Goal: Task Accomplishment & Management: Manage account settings

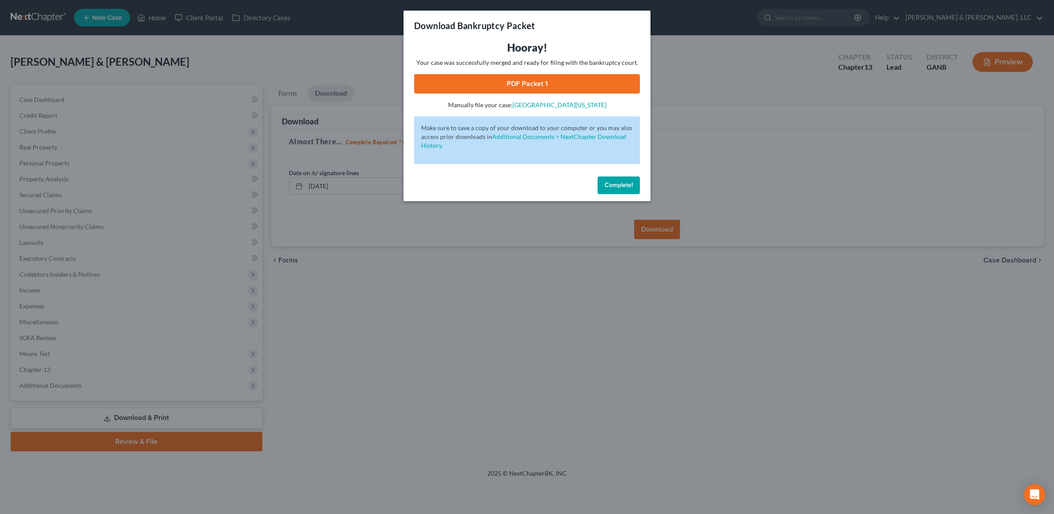
click at [610, 179] on button "Complete!" at bounding box center [618, 185] width 42 height 18
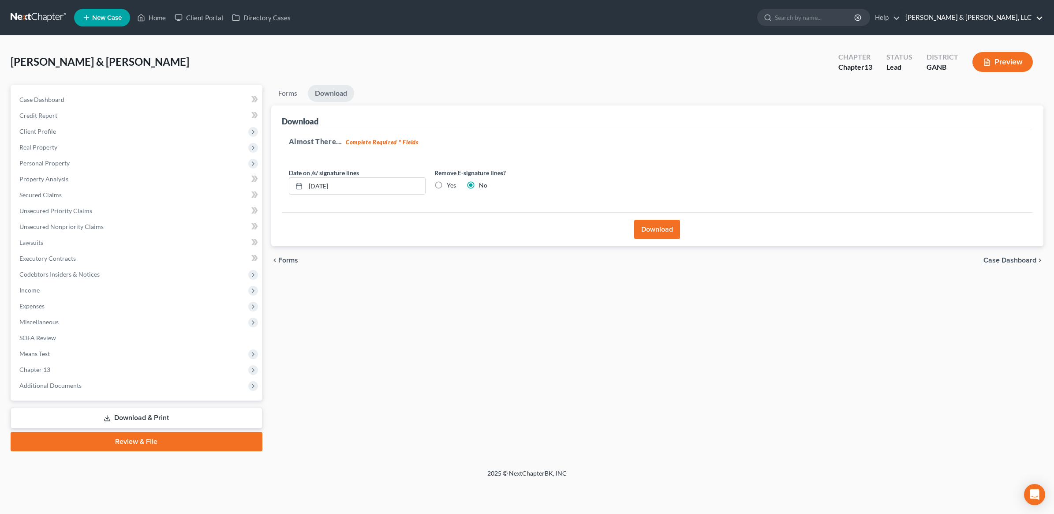
click at [993, 20] on link "Hurtt & Johnson, LLC" at bounding box center [972, 18] width 142 height 16
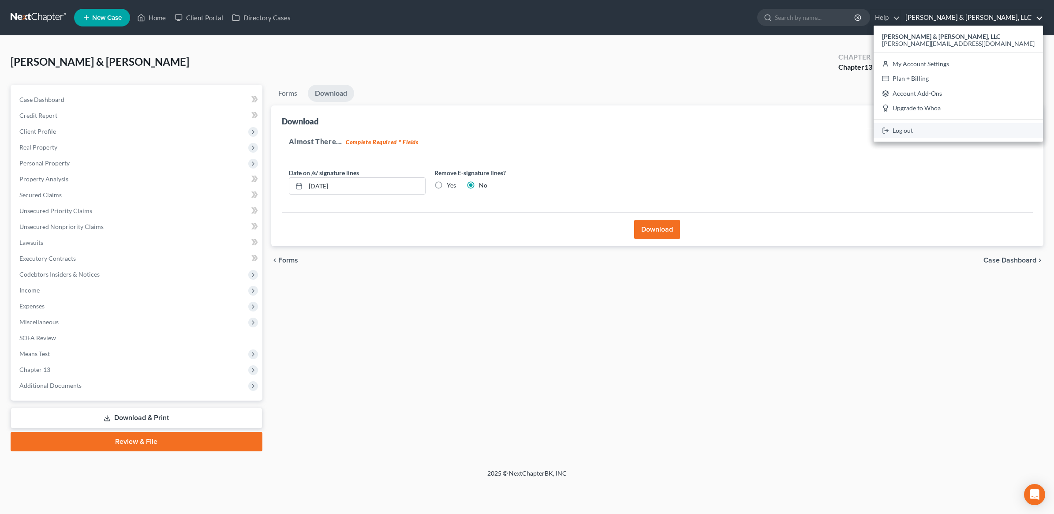
click at [1006, 124] on link "Log out" at bounding box center [957, 130] width 169 height 15
